Goal: Task Accomplishment & Management: Manage account settings

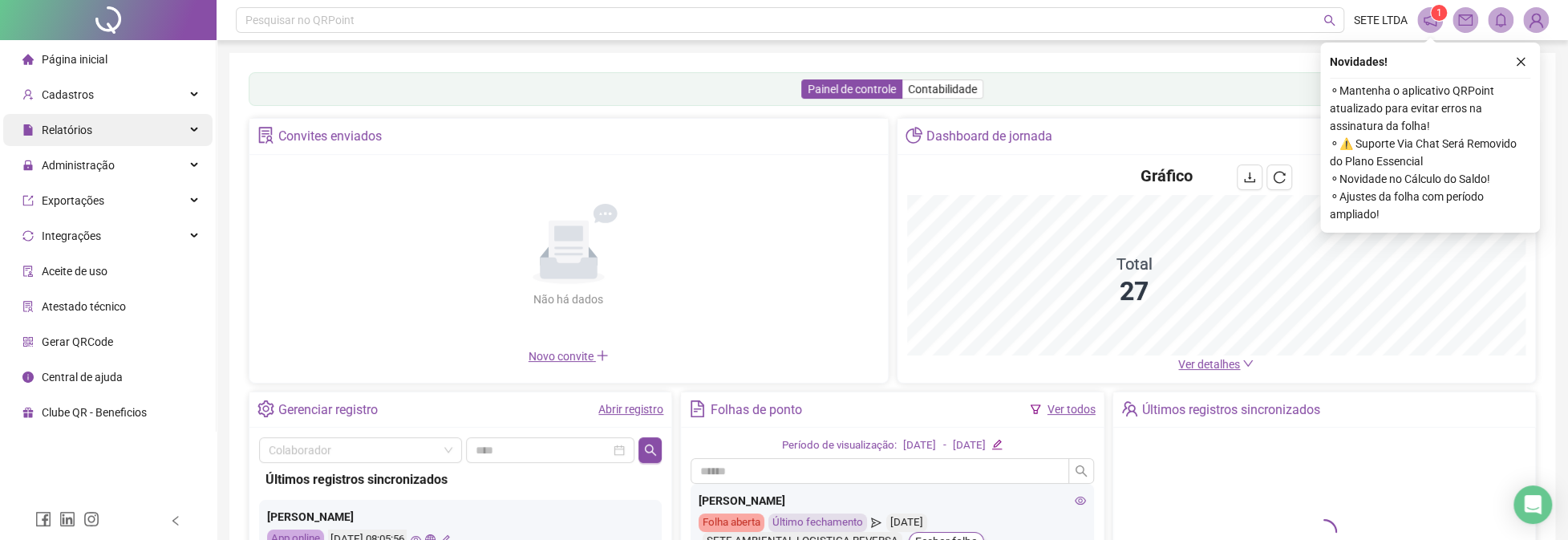
click at [87, 129] on span "Relatórios" at bounding box center [67, 130] width 51 height 13
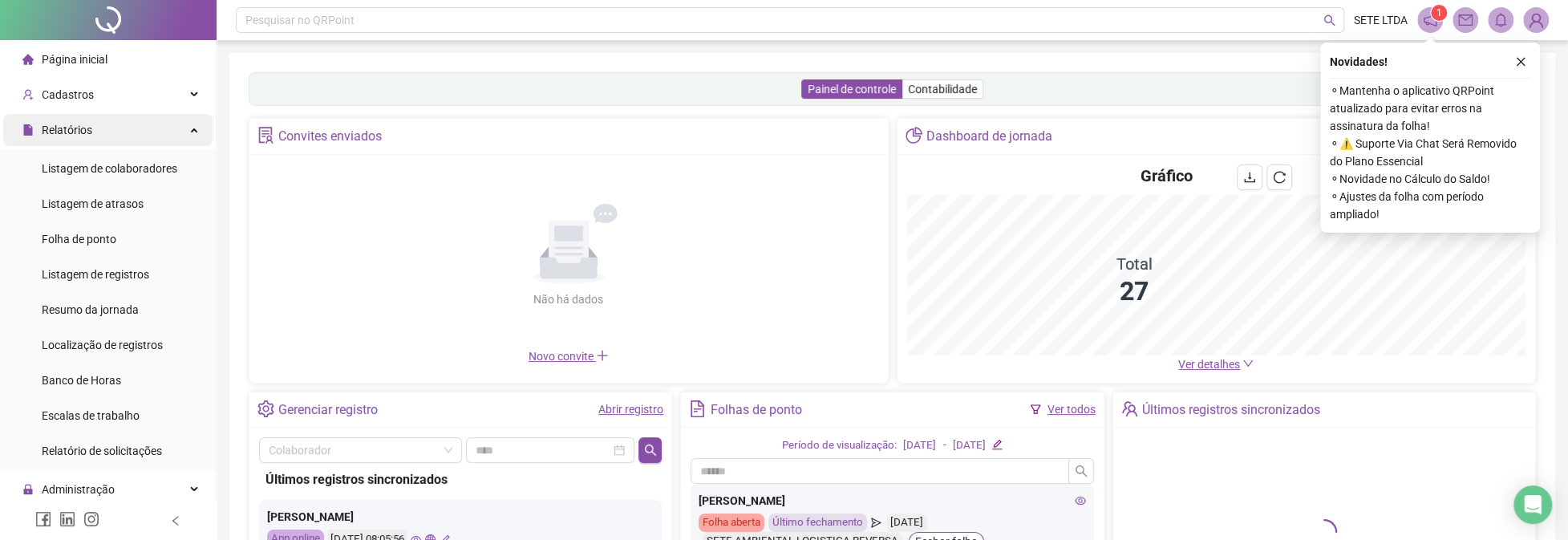
click at [87, 129] on span "Relatórios" at bounding box center [67, 130] width 51 height 13
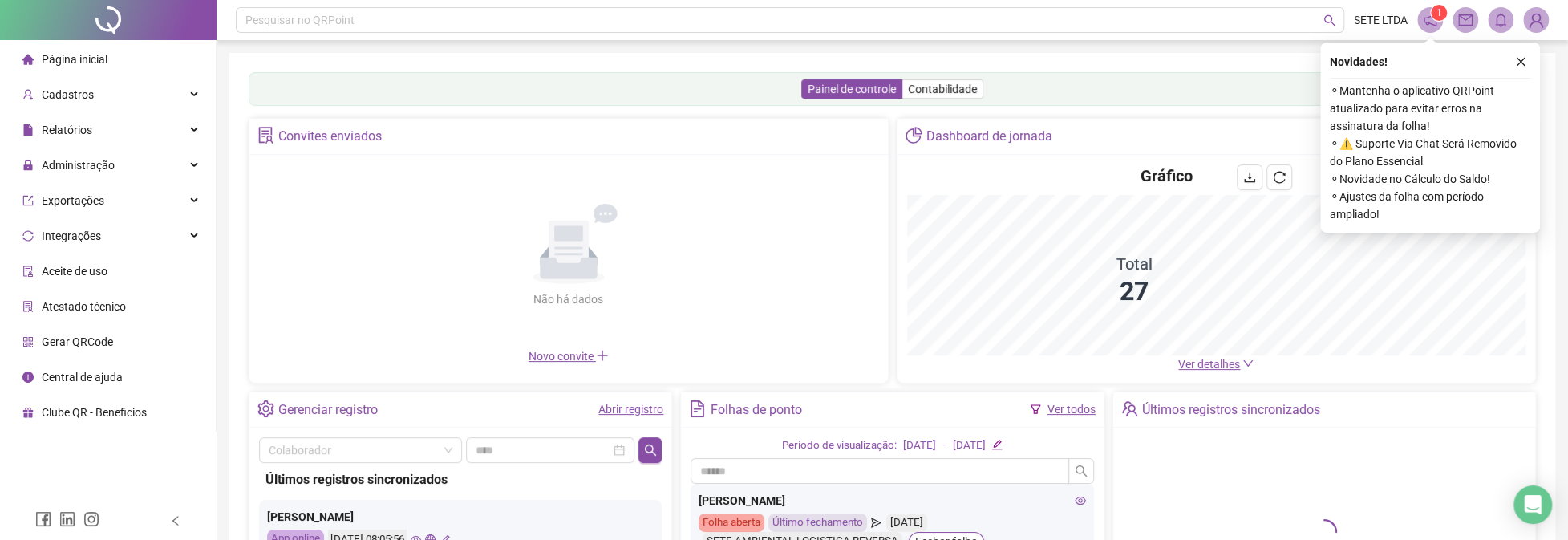
drag, startPoint x: 86, startPoint y: 171, endPoint x: 85, endPoint y: 183, distance: 12.0
click at [85, 171] on span "Administração" at bounding box center [78, 165] width 73 height 13
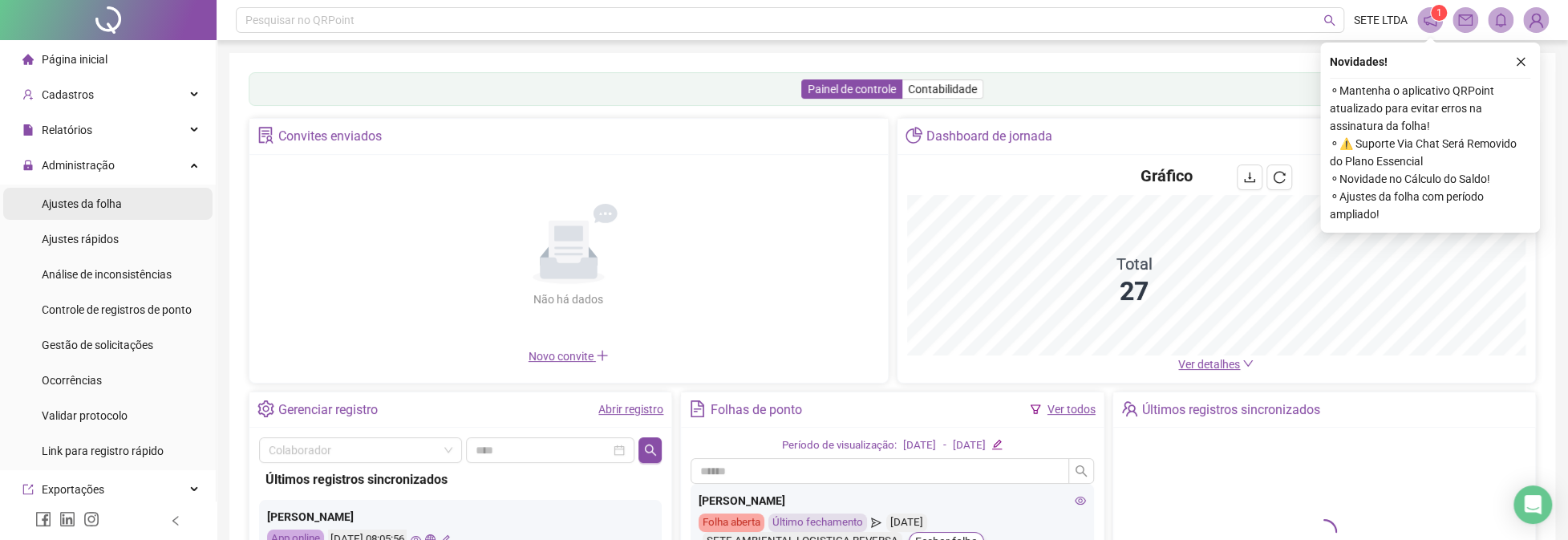
click at [83, 209] on span "Ajustes da folha" at bounding box center [82, 204] width 80 height 13
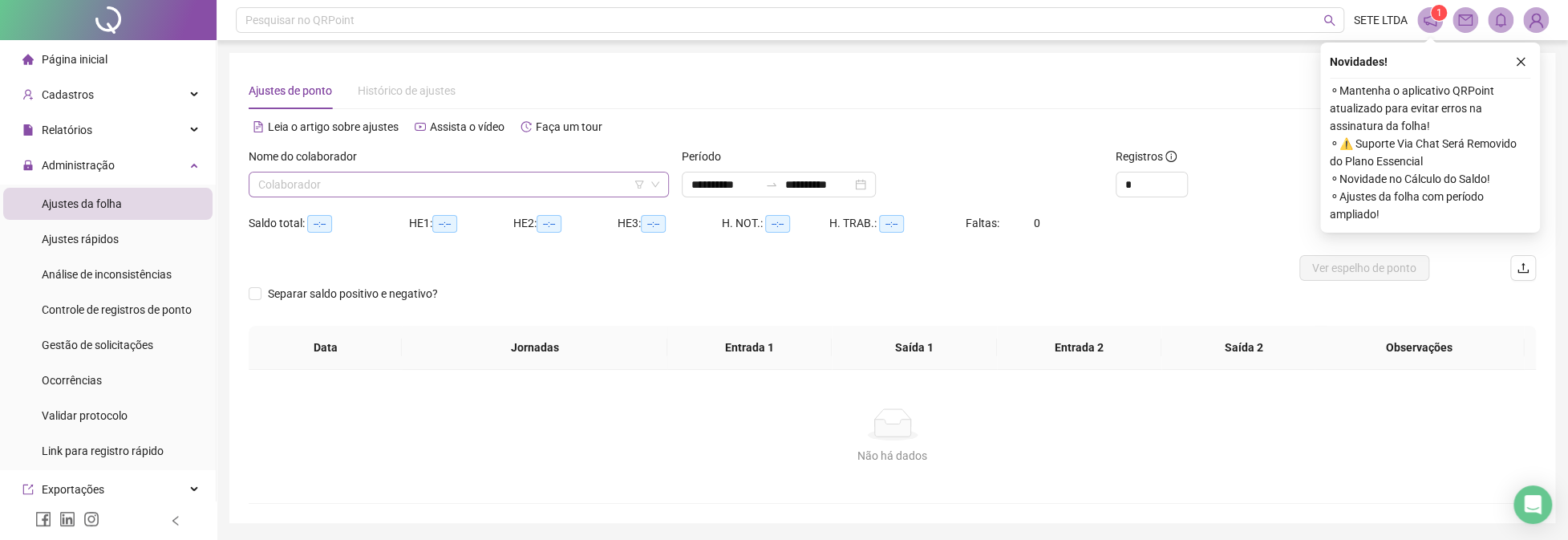
click at [288, 188] on input "search" at bounding box center [452, 185] width 387 height 24
type input "**********"
click at [366, 189] on input "search" at bounding box center [452, 185] width 387 height 24
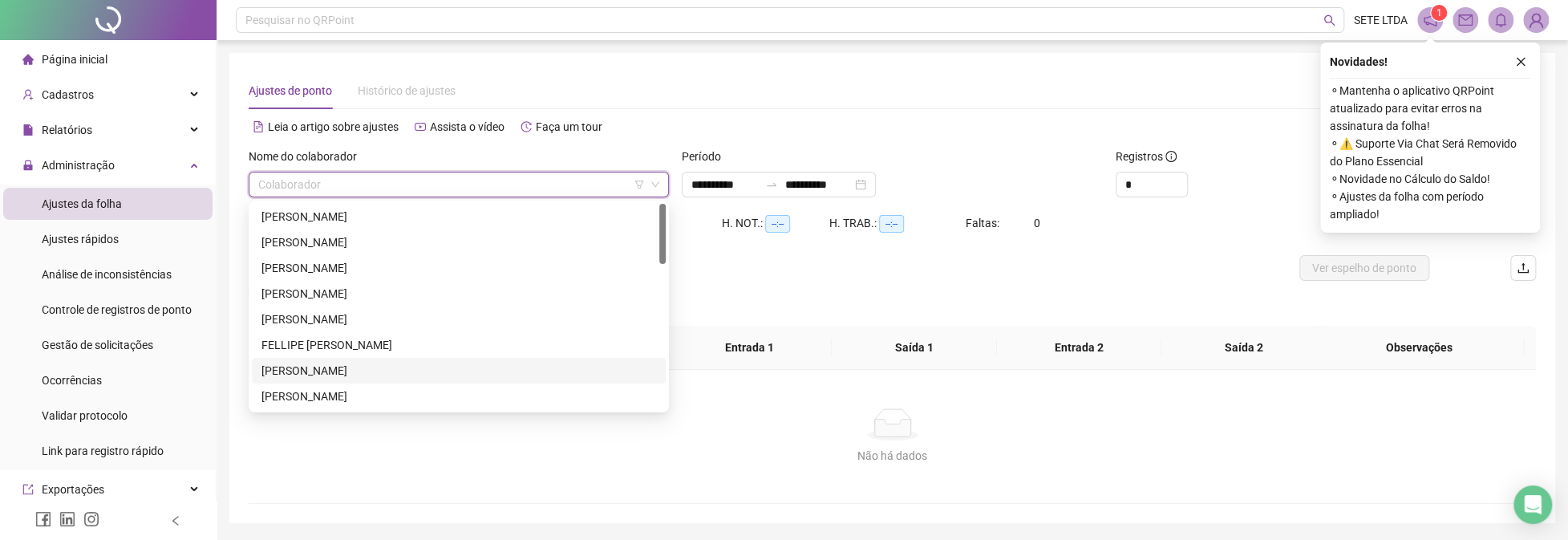
click at [303, 376] on div "[PERSON_NAME]" at bounding box center [459, 371] width 395 height 18
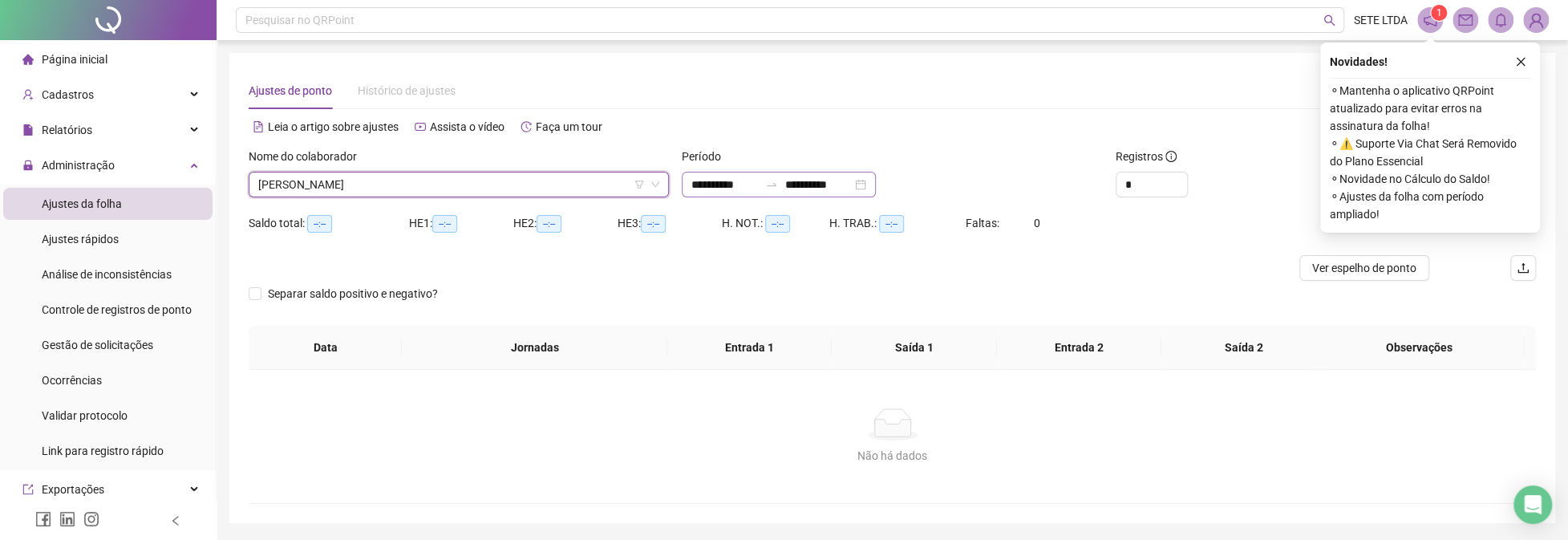
click at [875, 188] on div "**********" at bounding box center [778, 185] width 194 height 26
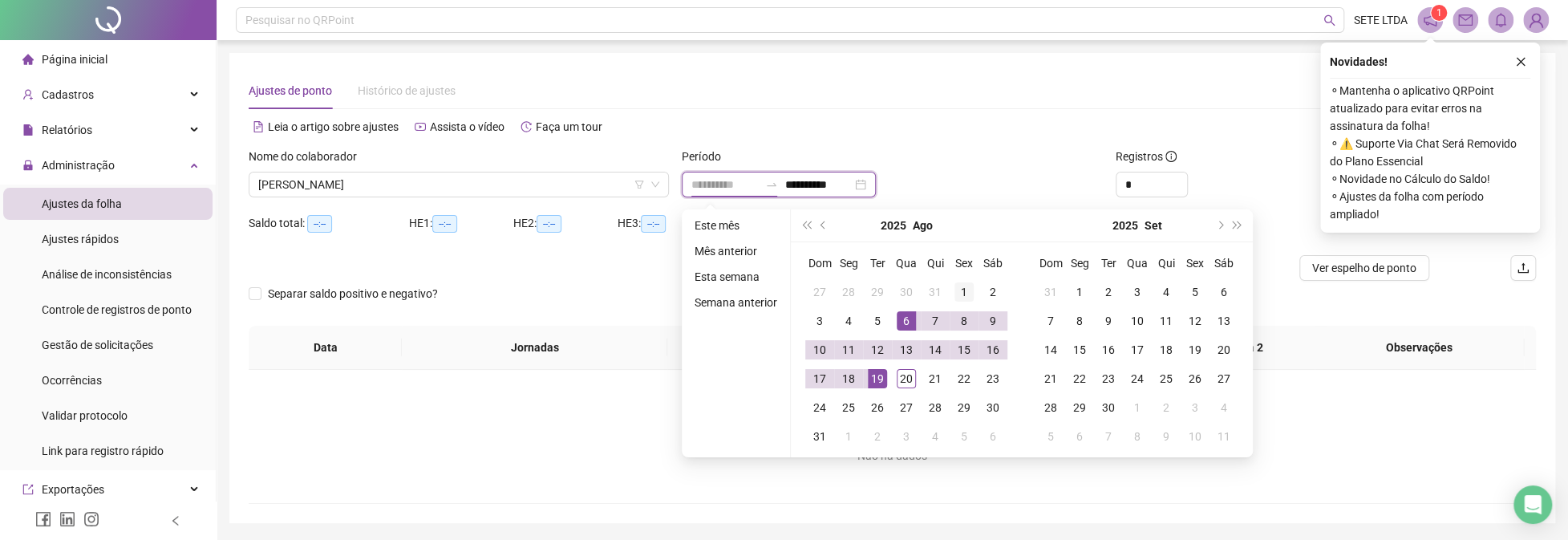
type input "**********"
click at [963, 295] on div "1" at bounding box center [964, 292] width 19 height 19
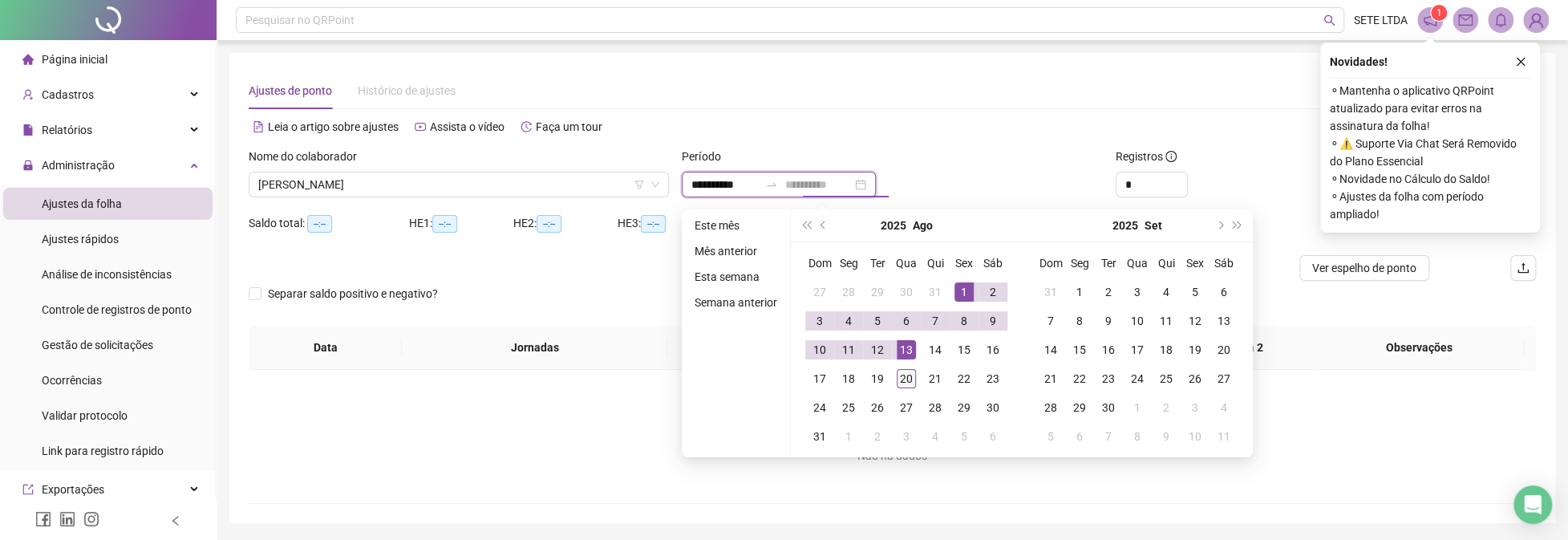
type input "**********"
click at [904, 375] on div "20" at bounding box center [906, 379] width 19 height 19
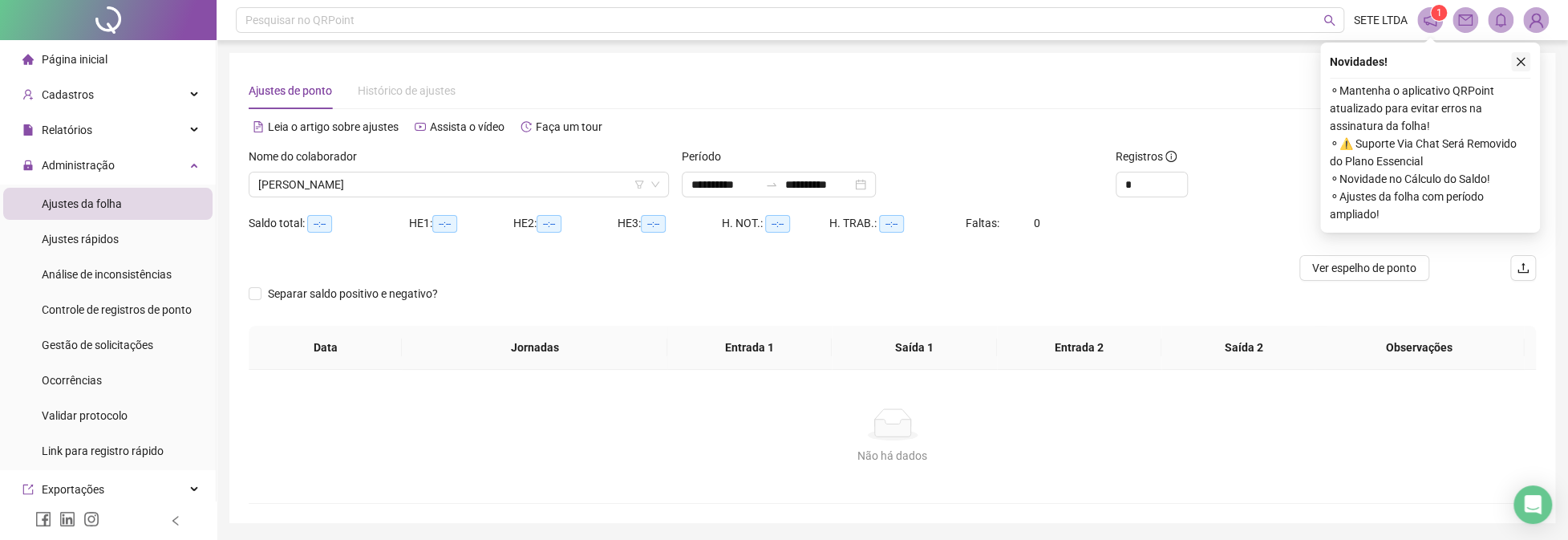
click at [1521, 60] on icon "close" at bounding box center [1521, 62] width 9 height 9
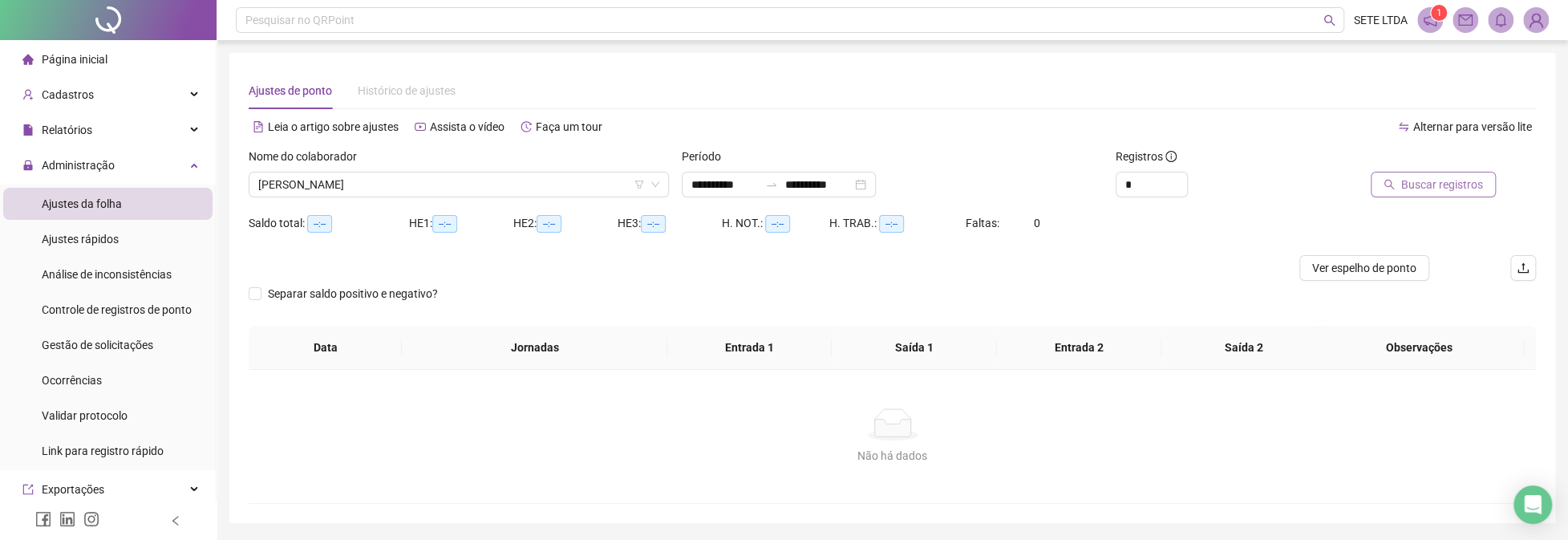
click at [1438, 186] on span "Buscar registros" at bounding box center [1442, 185] width 82 height 18
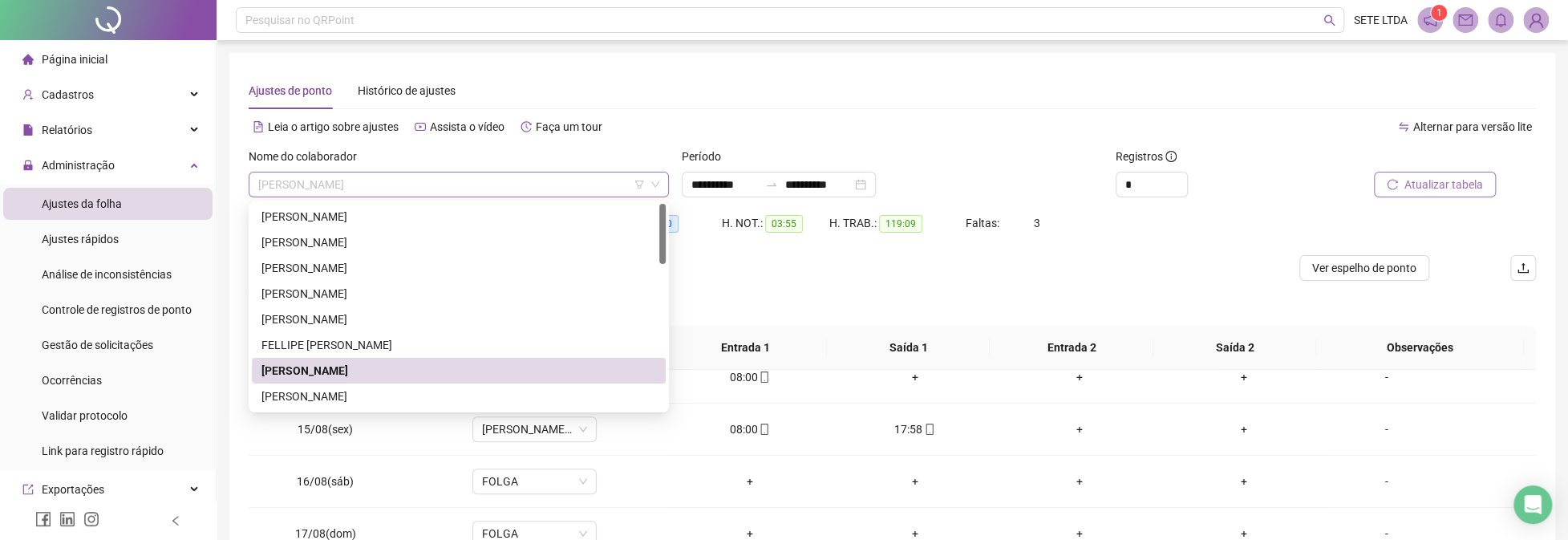
click at [433, 178] on span "[PERSON_NAME]" at bounding box center [459, 185] width 401 height 24
click at [350, 278] on div "[PERSON_NAME]" at bounding box center [459, 268] width 414 height 26
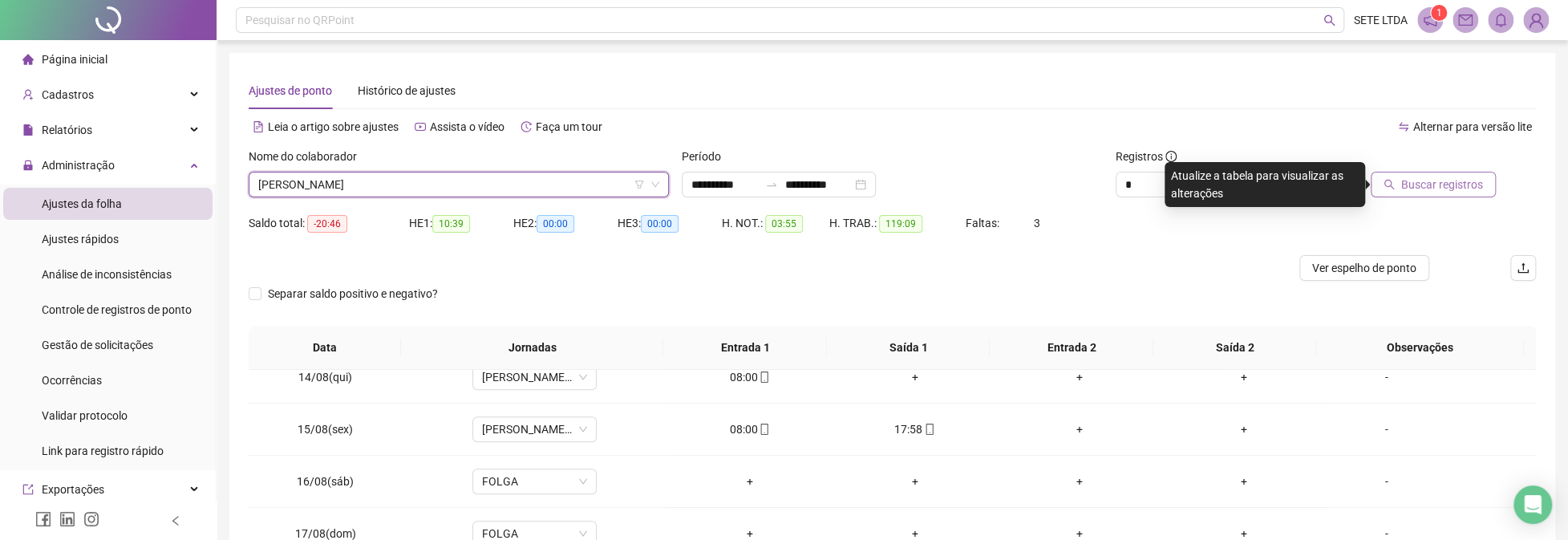
click at [1456, 179] on span "Buscar registros" at bounding box center [1442, 185] width 82 height 18
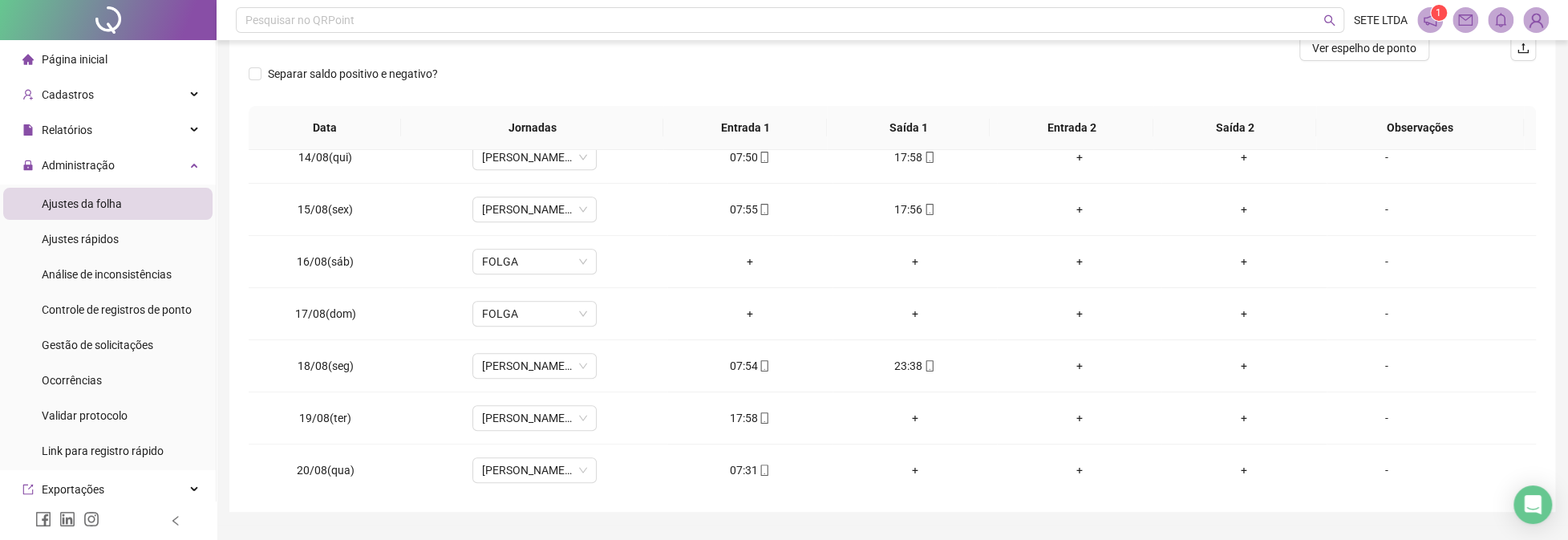
scroll to position [260, 0]
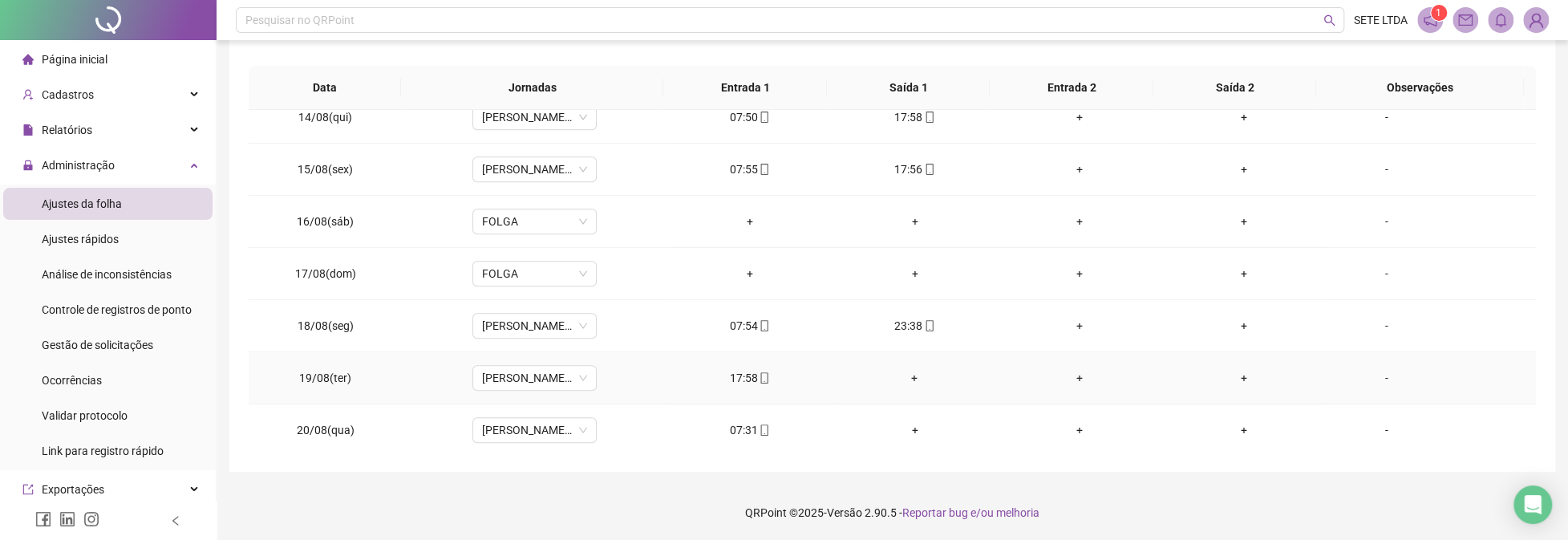
click at [908, 372] on div "+" at bounding box center [914, 378] width 139 height 18
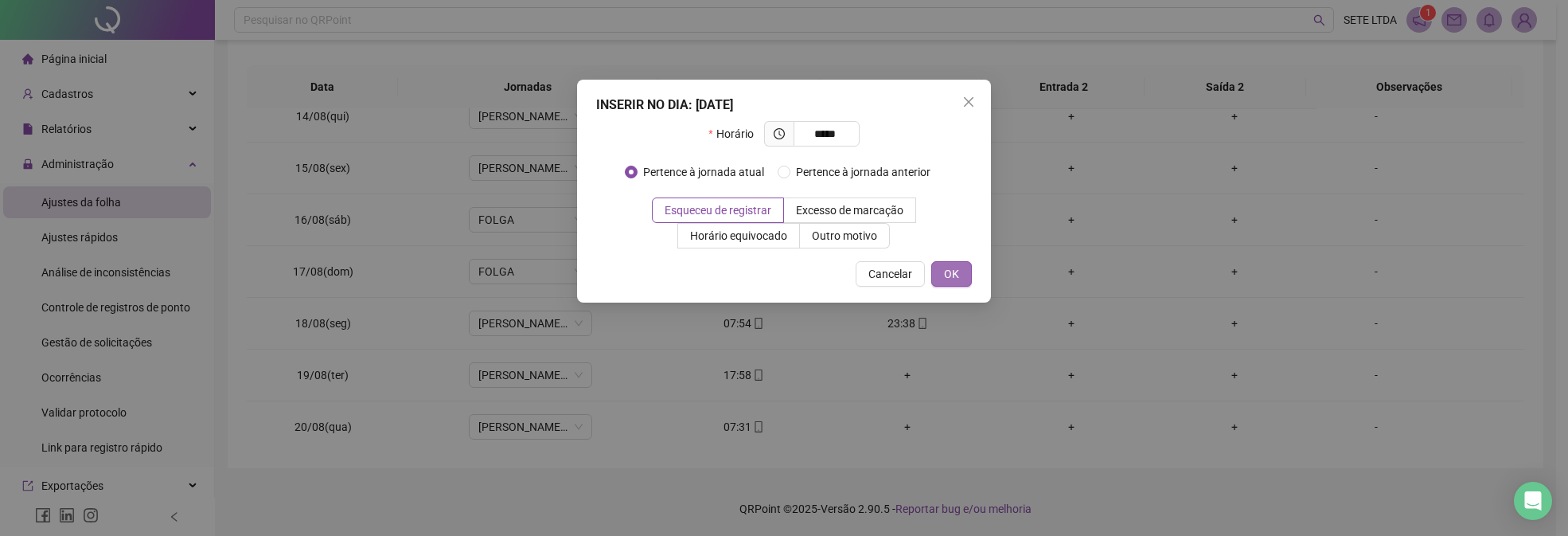
type input "*****"
click at [945, 272] on span "OK" at bounding box center [951, 274] width 15 height 18
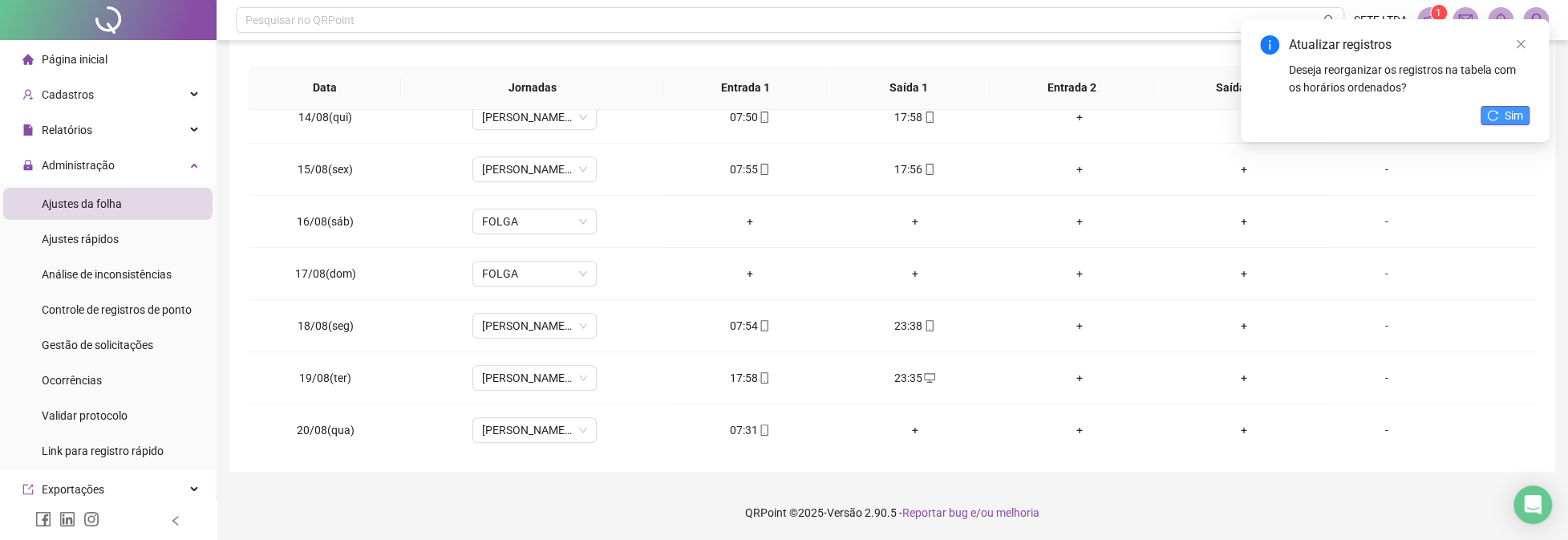
click at [1494, 116] on icon "reload" at bounding box center [1493, 116] width 11 height 11
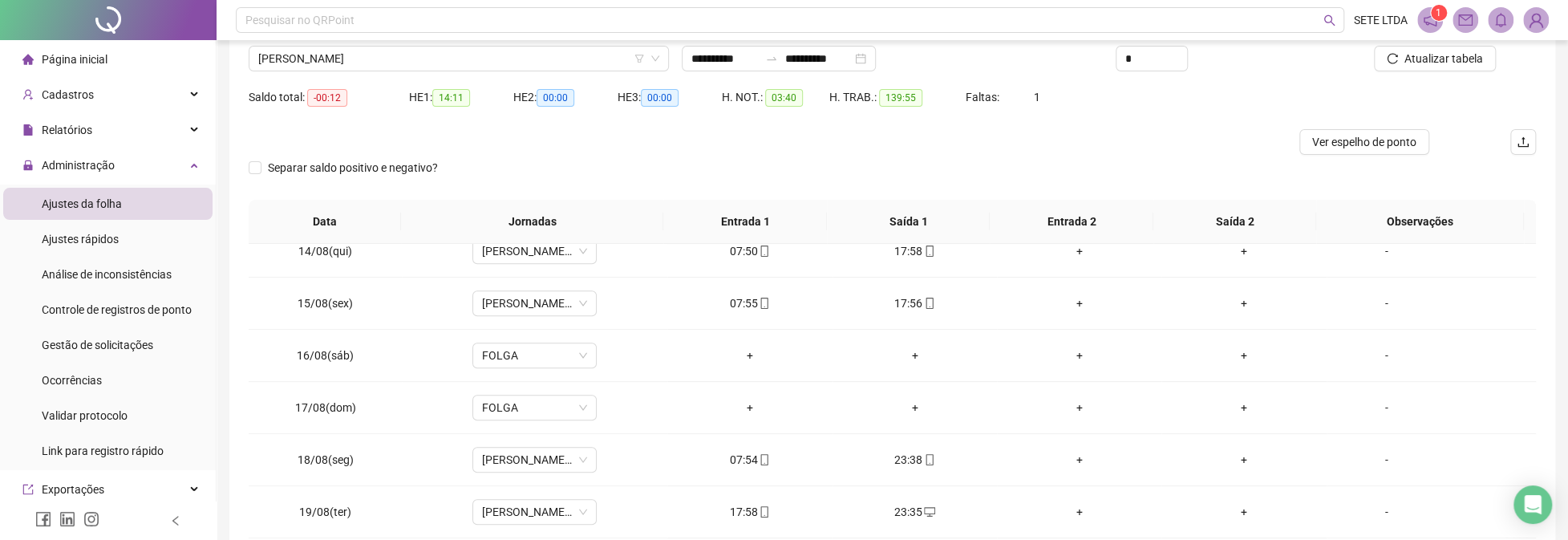
scroll to position [0, 0]
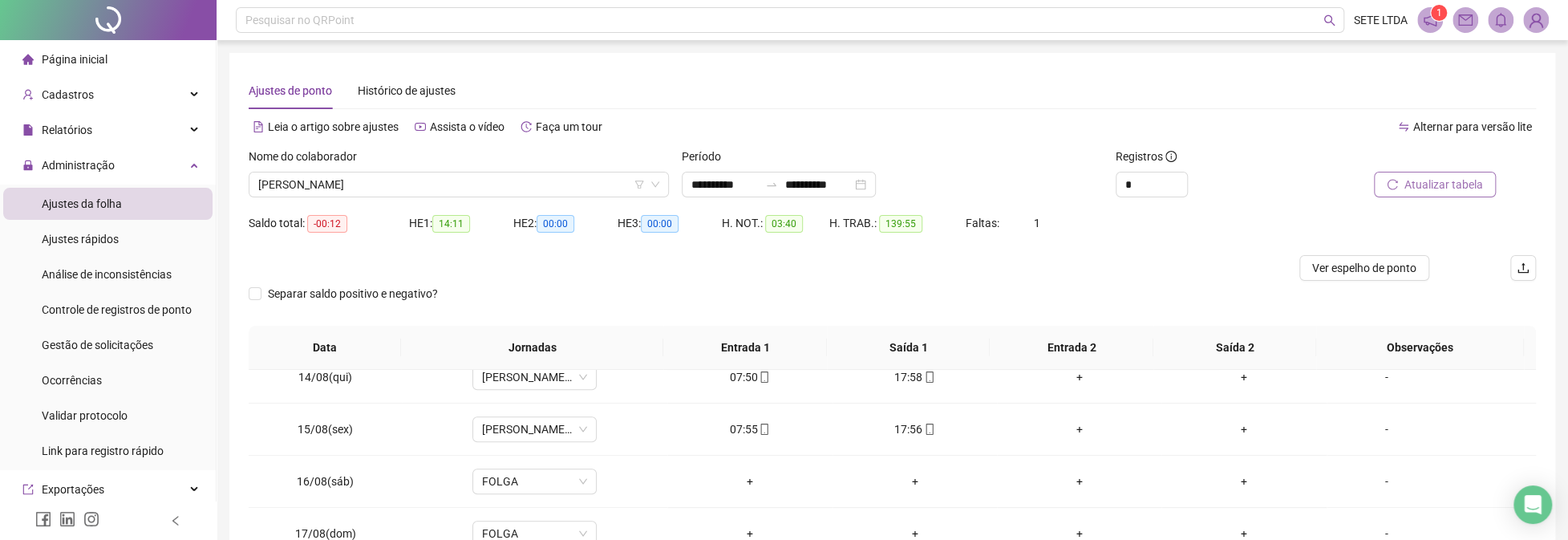
click at [1454, 184] on span "Atualizar tabela" at bounding box center [1444, 185] width 79 height 18
click at [420, 187] on span "[PERSON_NAME]" at bounding box center [459, 185] width 401 height 24
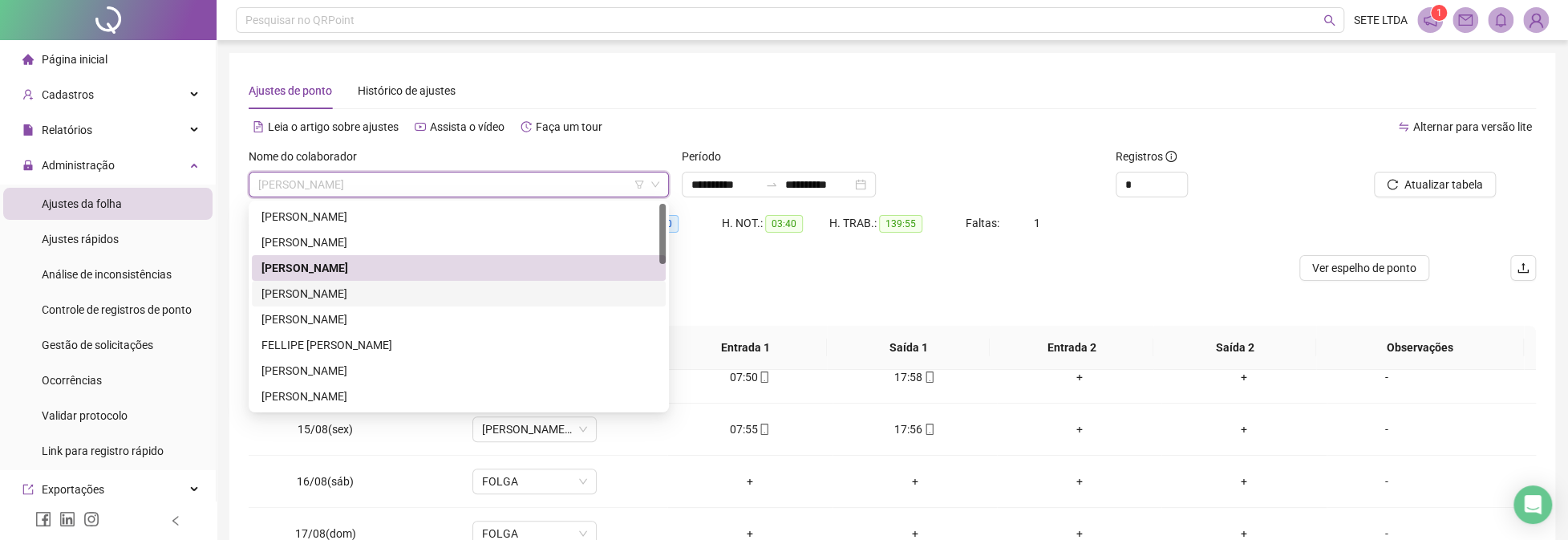
click at [372, 302] on div "[PERSON_NAME]" at bounding box center [459, 294] width 414 height 26
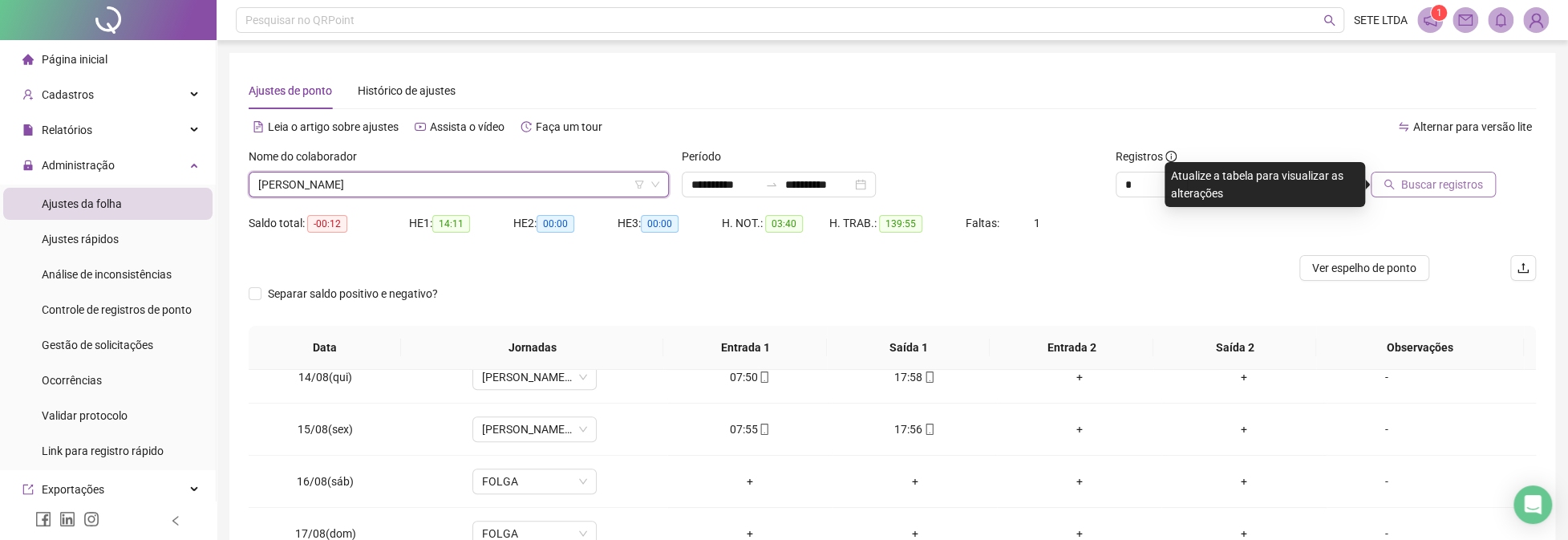
click at [1436, 174] on button "Buscar registros" at bounding box center [1433, 185] width 125 height 26
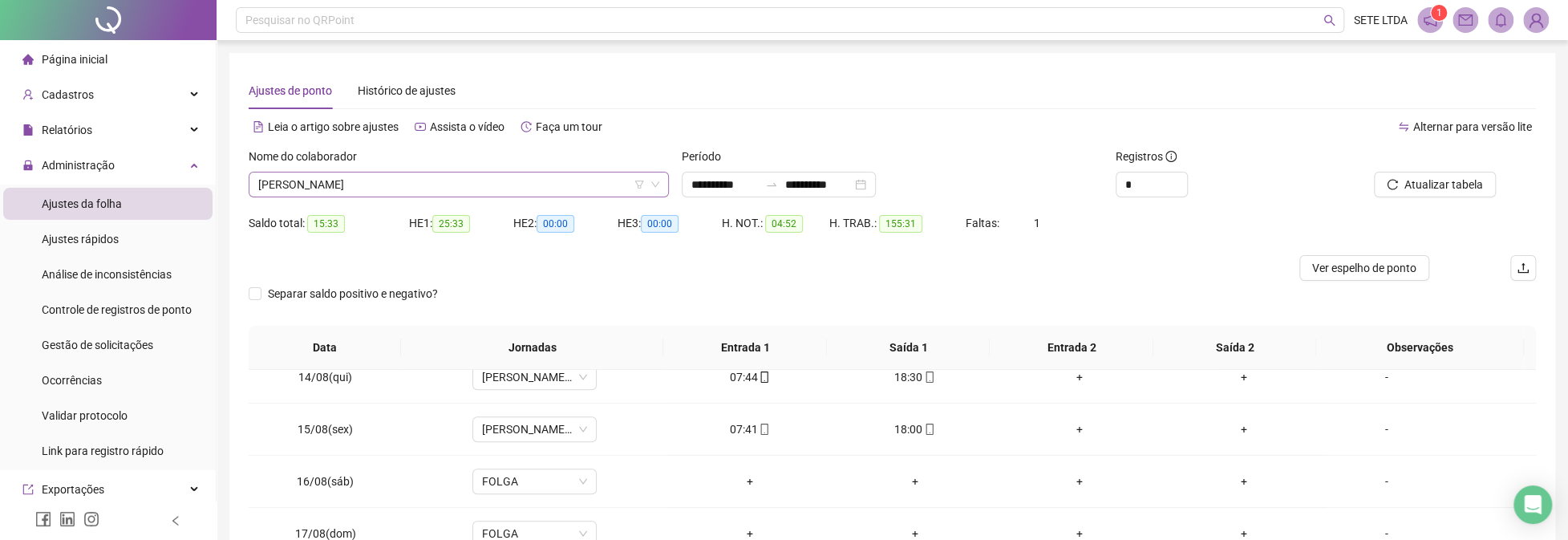
click at [509, 194] on span "[PERSON_NAME]" at bounding box center [459, 185] width 401 height 24
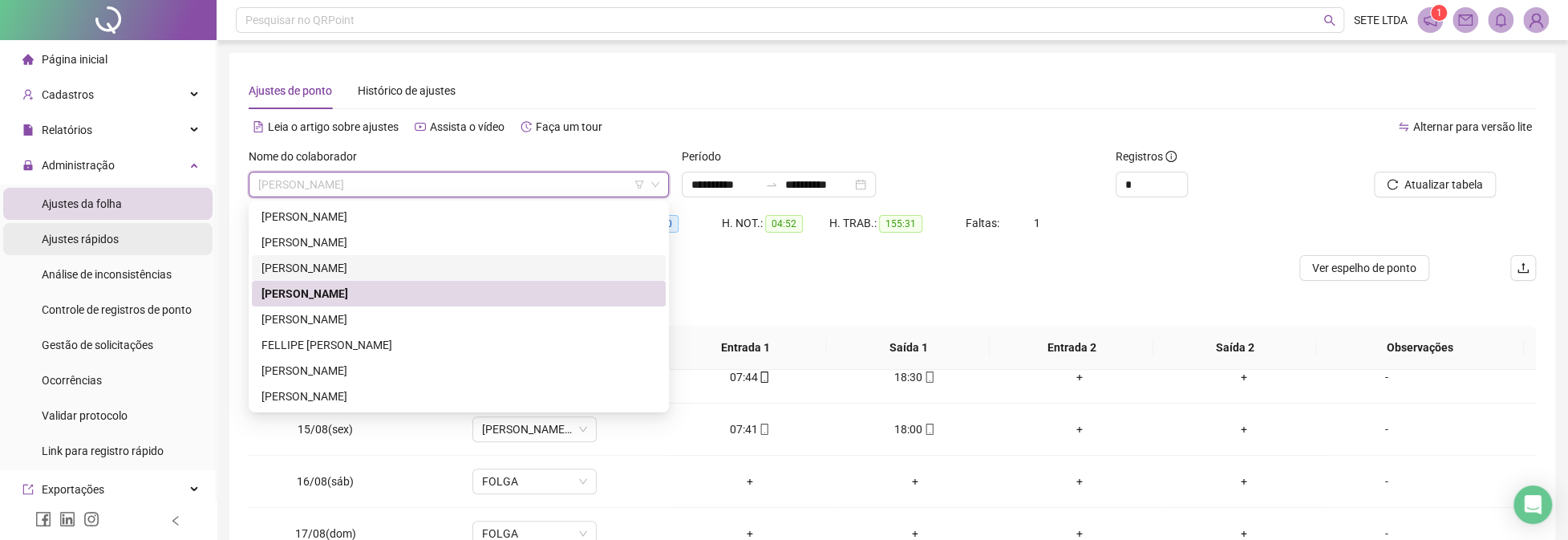
click at [112, 249] on div "Ajustes rápidos" at bounding box center [80, 239] width 77 height 32
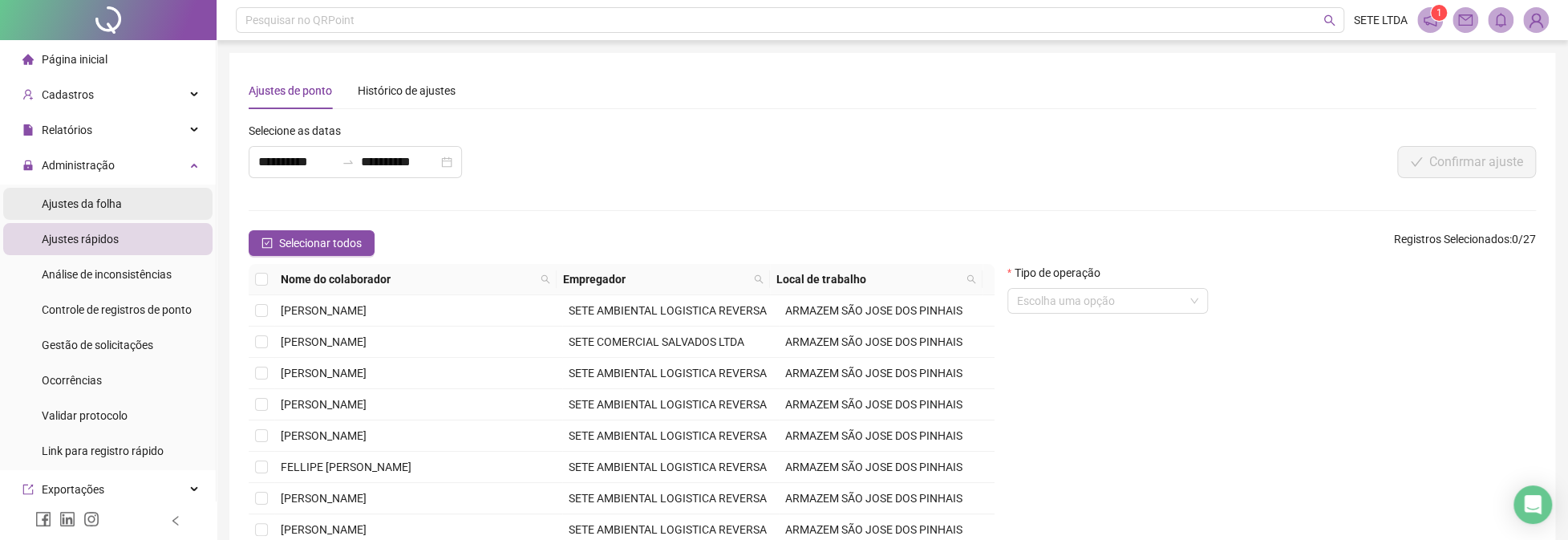
click at [103, 210] on span "Ajustes da folha" at bounding box center [82, 204] width 80 height 13
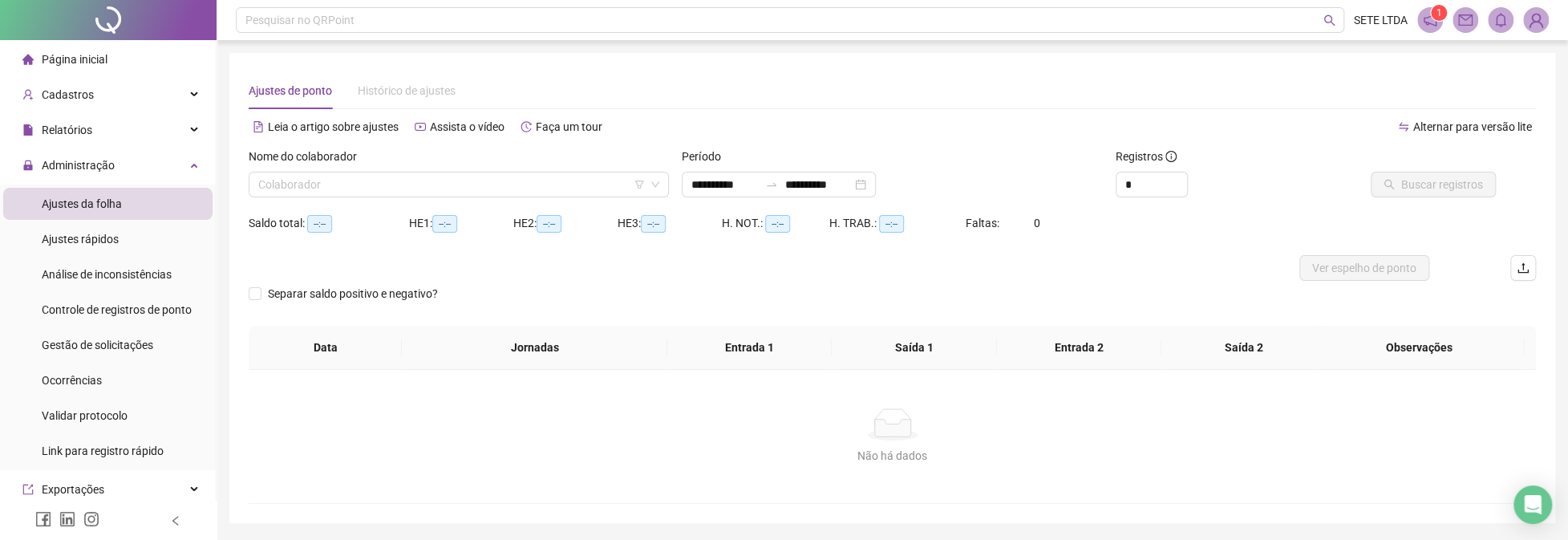
click at [358, 170] on div "Nome do colaborador" at bounding box center [459, 160] width 420 height 24
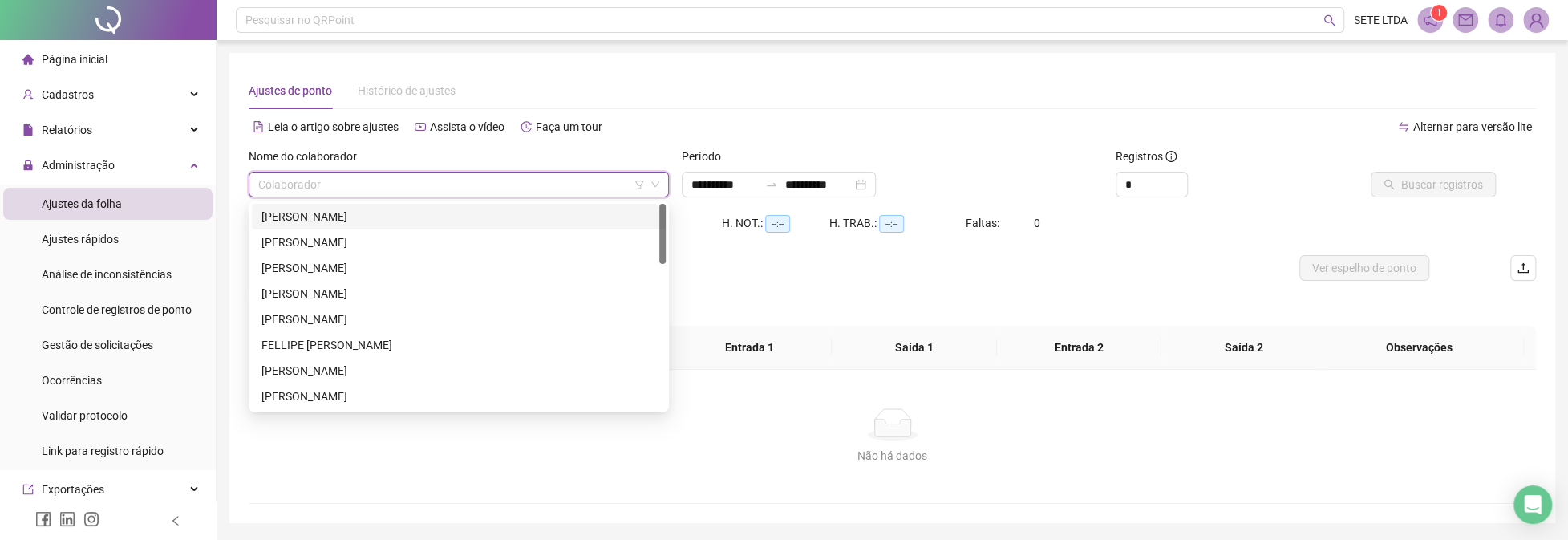
click at [357, 176] on input "search" at bounding box center [452, 185] width 387 height 24
click at [307, 367] on div "[PERSON_NAME]" at bounding box center [459, 371] width 395 height 18
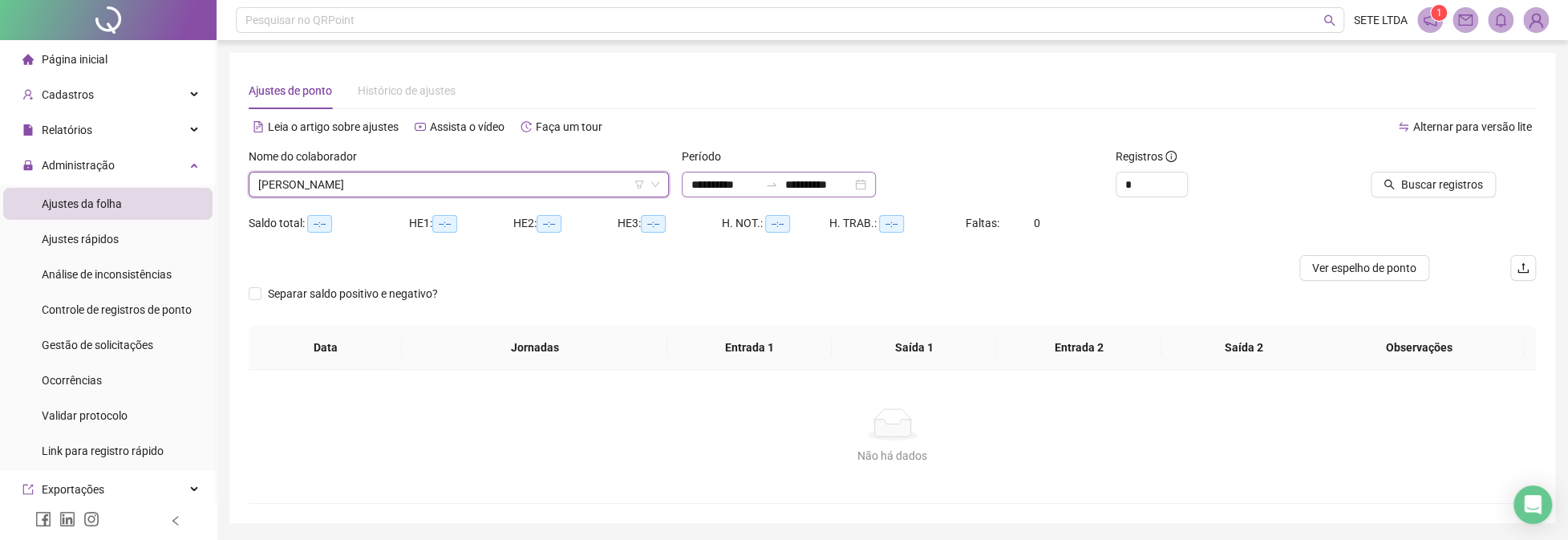
click at [875, 183] on div "**********" at bounding box center [778, 185] width 194 height 26
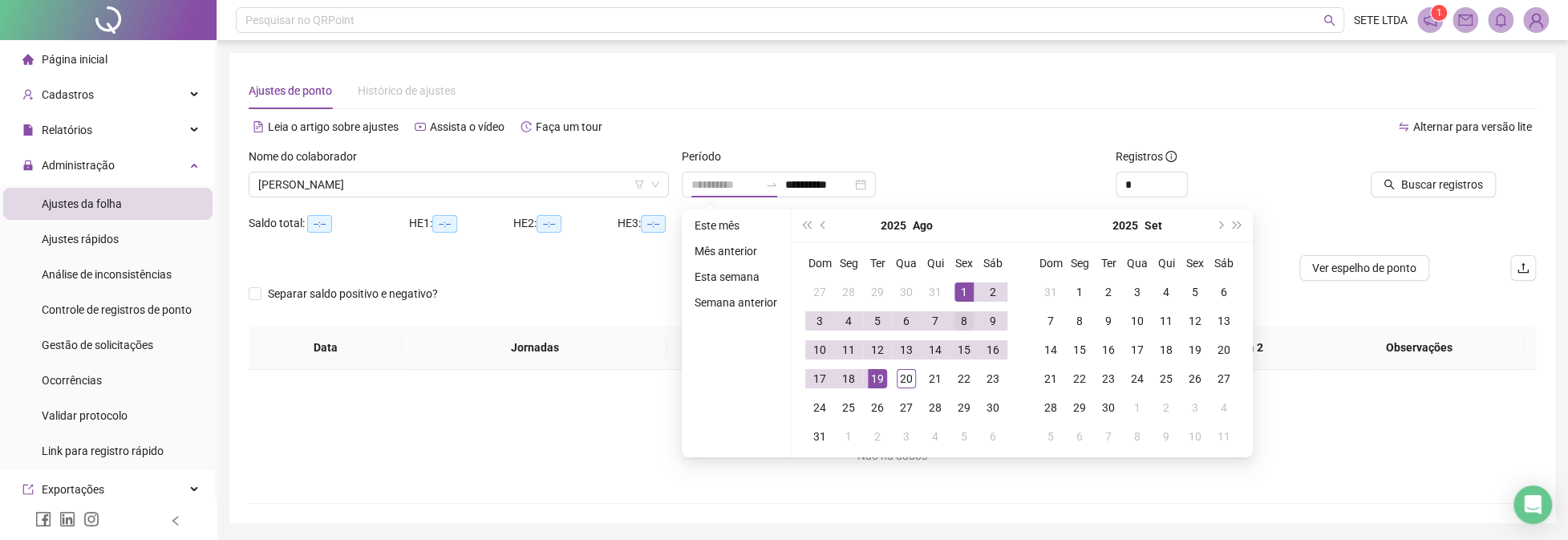
drag, startPoint x: 957, startPoint y: 292, endPoint x: 949, endPoint y: 318, distance: 27.2
click at [957, 292] on div "1" at bounding box center [964, 292] width 19 height 19
type input "**********"
click at [903, 379] on div "20" at bounding box center [906, 379] width 19 height 19
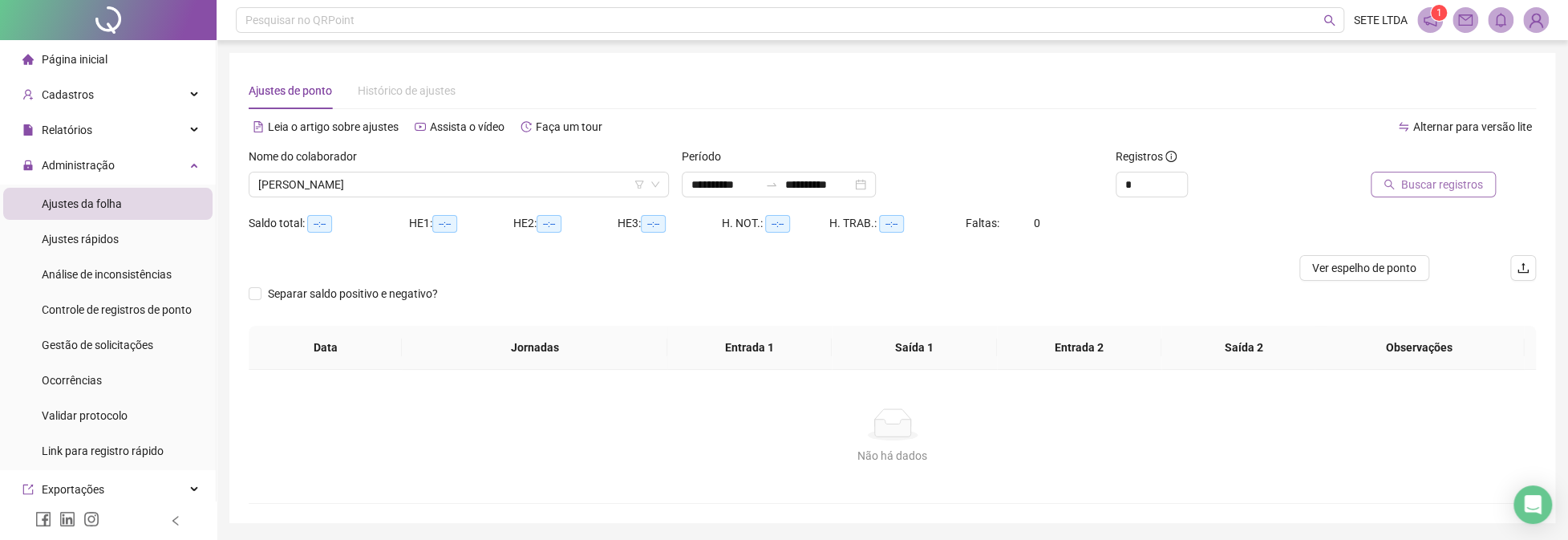
click at [1442, 193] on button "Buscar registros" at bounding box center [1433, 185] width 125 height 26
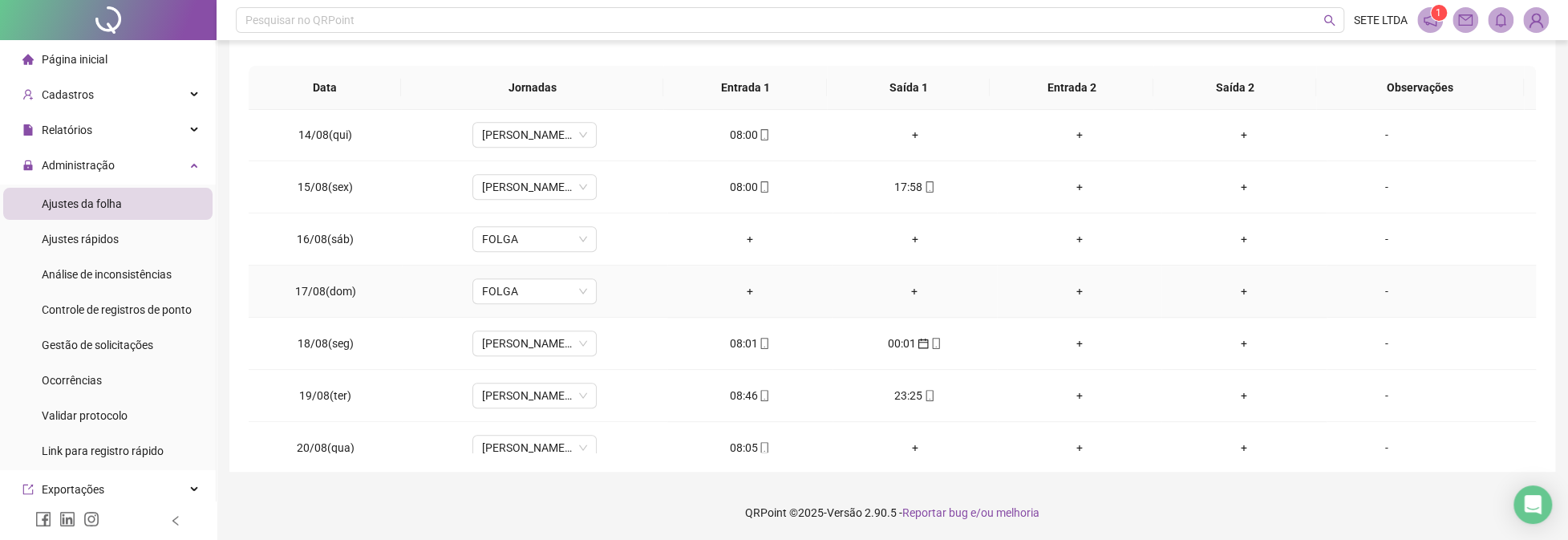
scroll to position [696, 0]
